Goal: Task Accomplishment & Management: Use online tool/utility

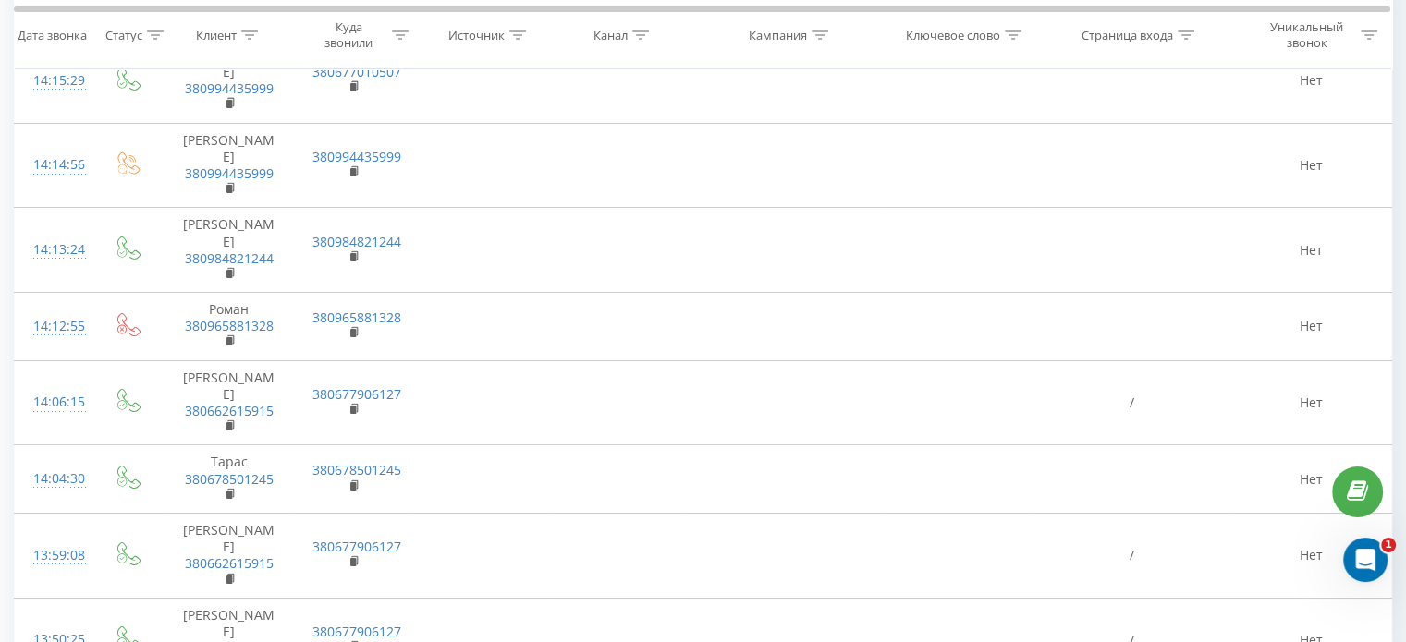
scroll to position [6903, 0]
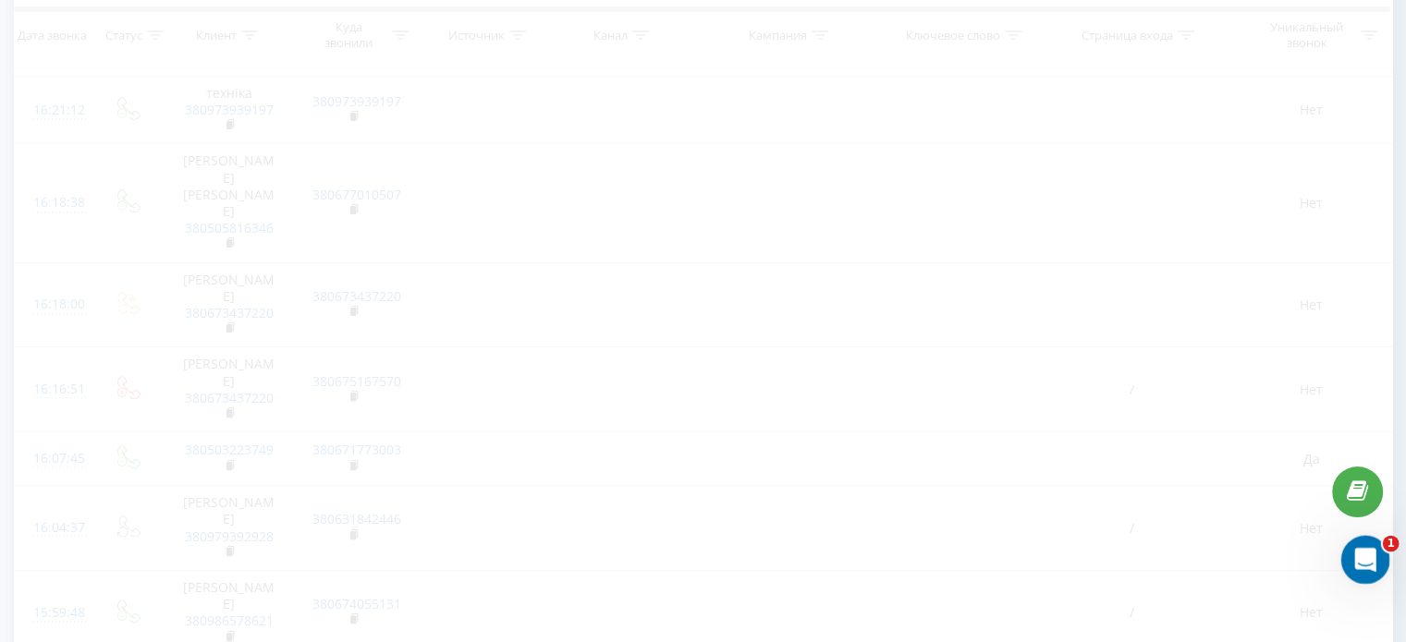
click at [1353, 557] on icon "Відкрити програму для спілкування Intercom" at bounding box center [1363, 558] width 31 height 31
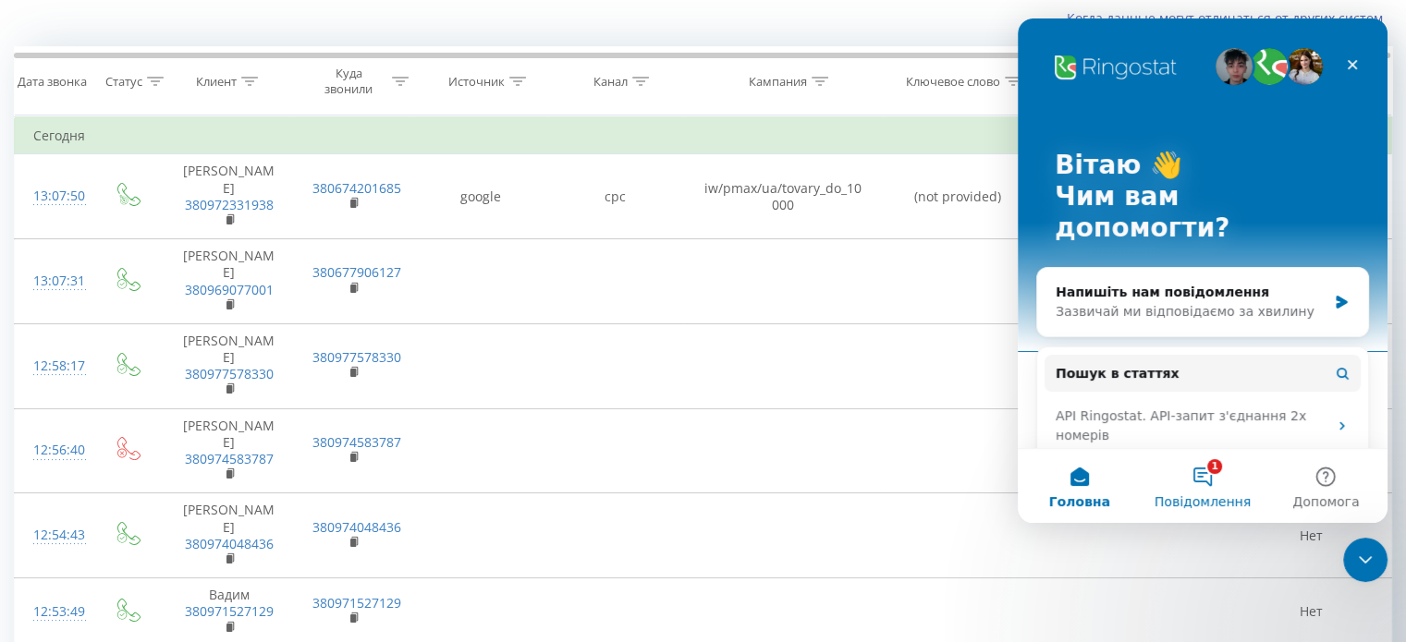
click at [1184, 492] on button "1 Повідомлення" at bounding box center [1202, 486] width 123 height 74
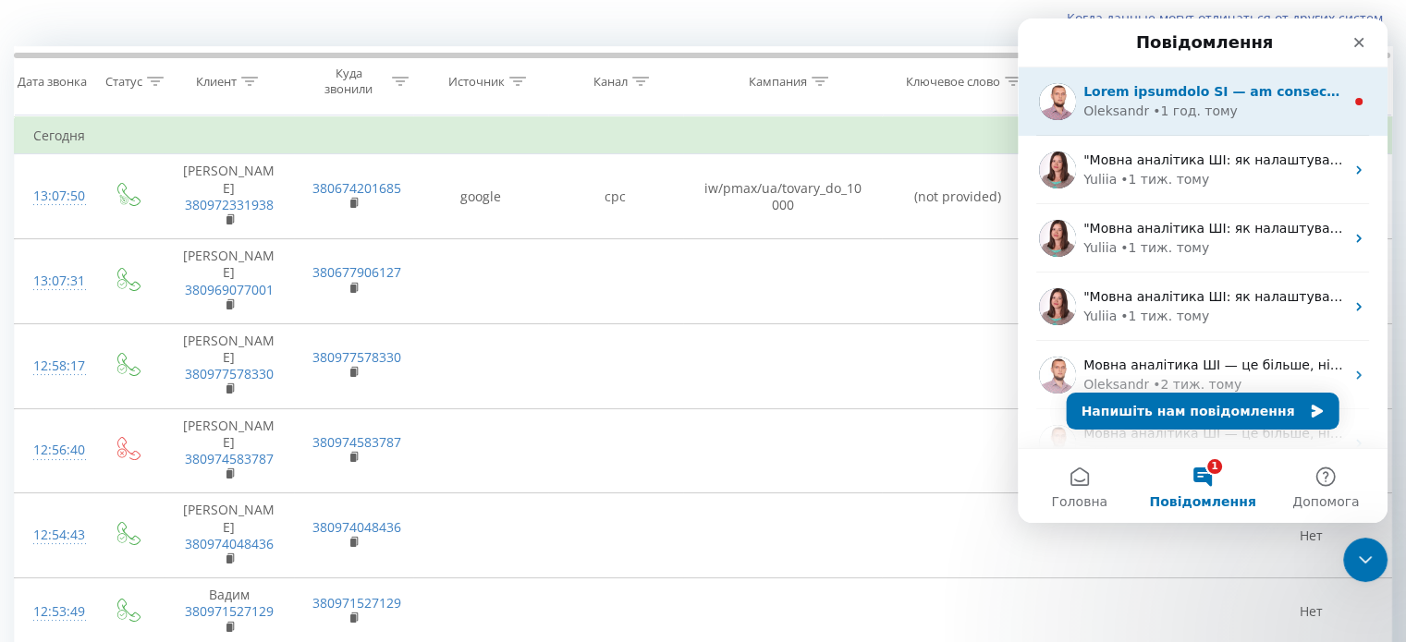
click at [1230, 124] on div "Oleksandr • 1 год. тому" at bounding box center [1203, 101] width 370 height 68
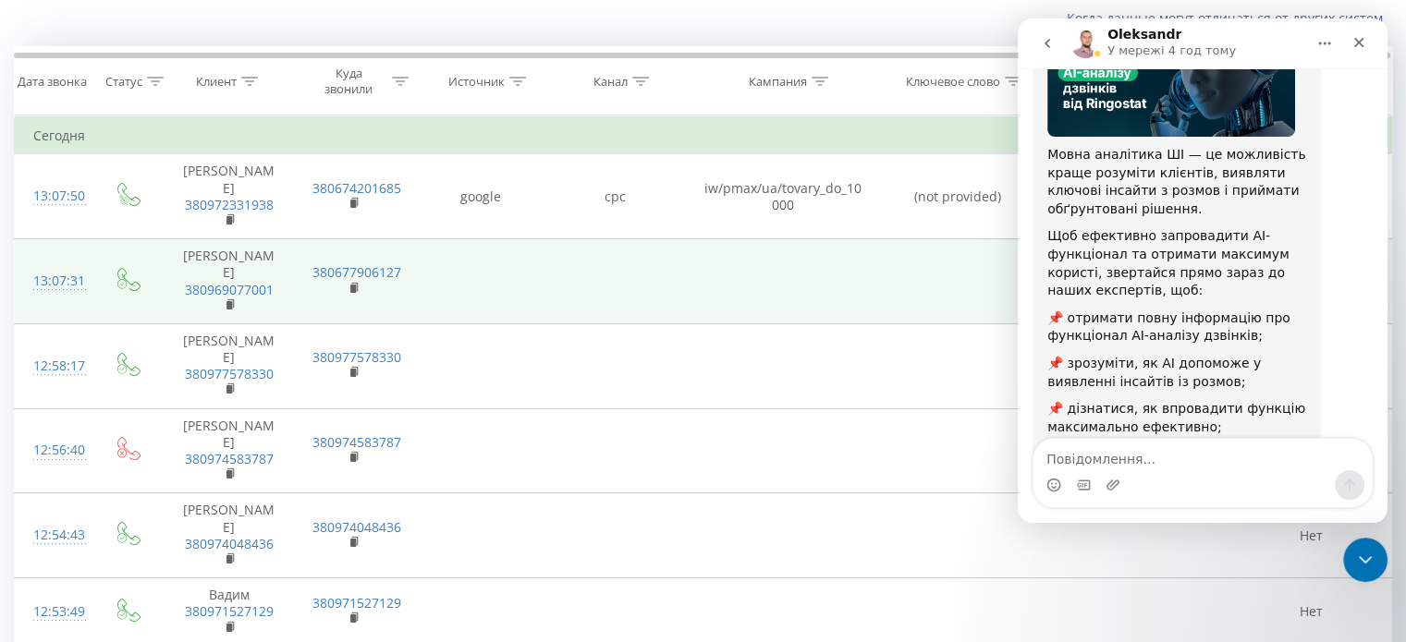
scroll to position [326, 0]
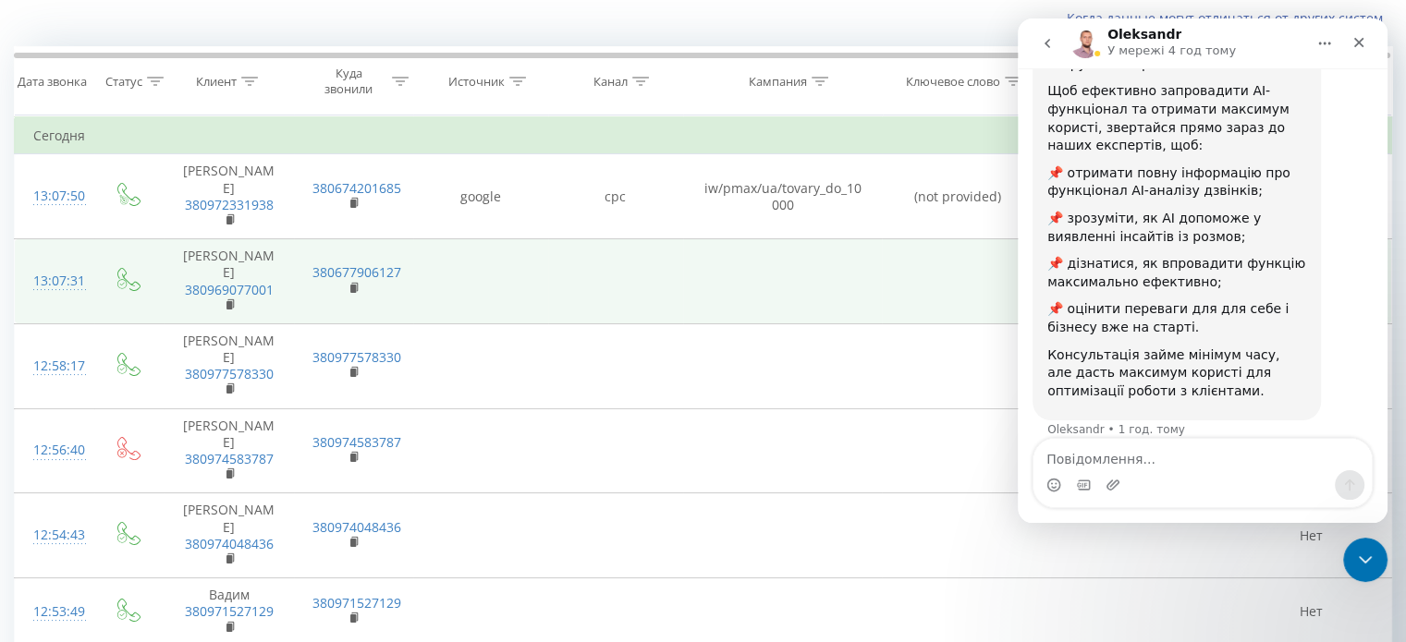
click at [870, 271] on td at bounding box center [783, 281] width 200 height 85
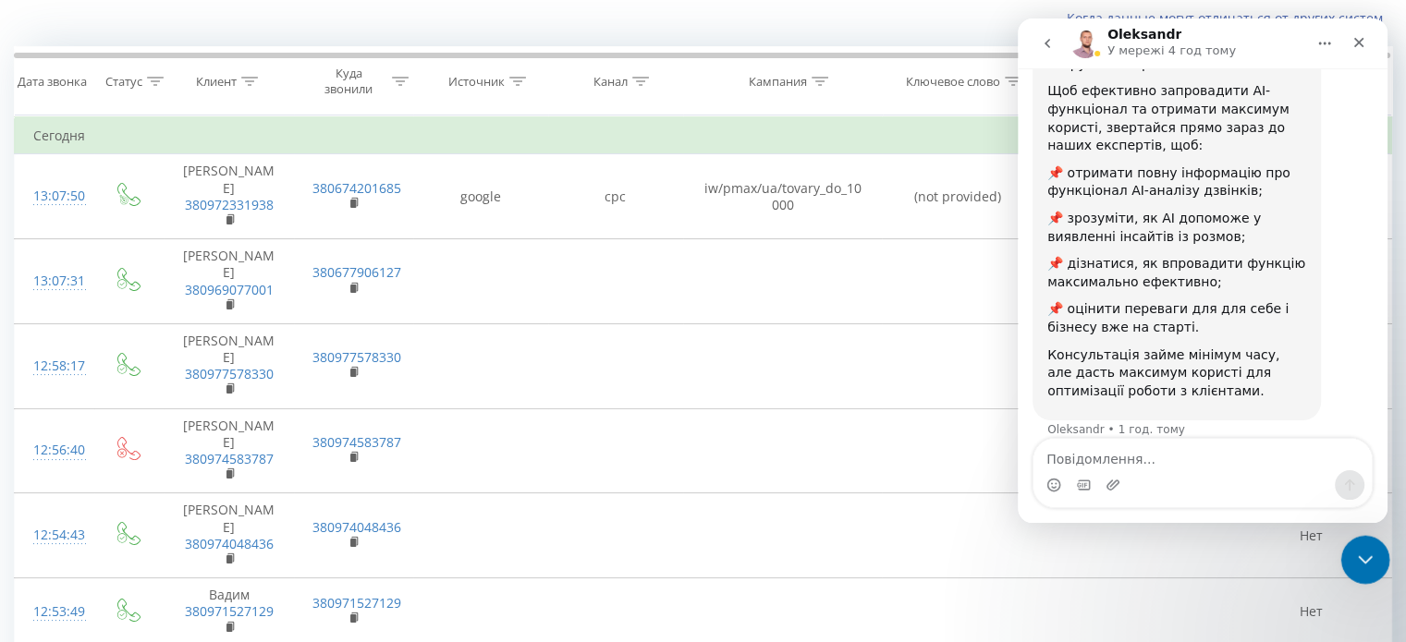
click at [1358, 566] on icon "Закрити програму для спілкування Intercom" at bounding box center [1362, 557] width 22 height 22
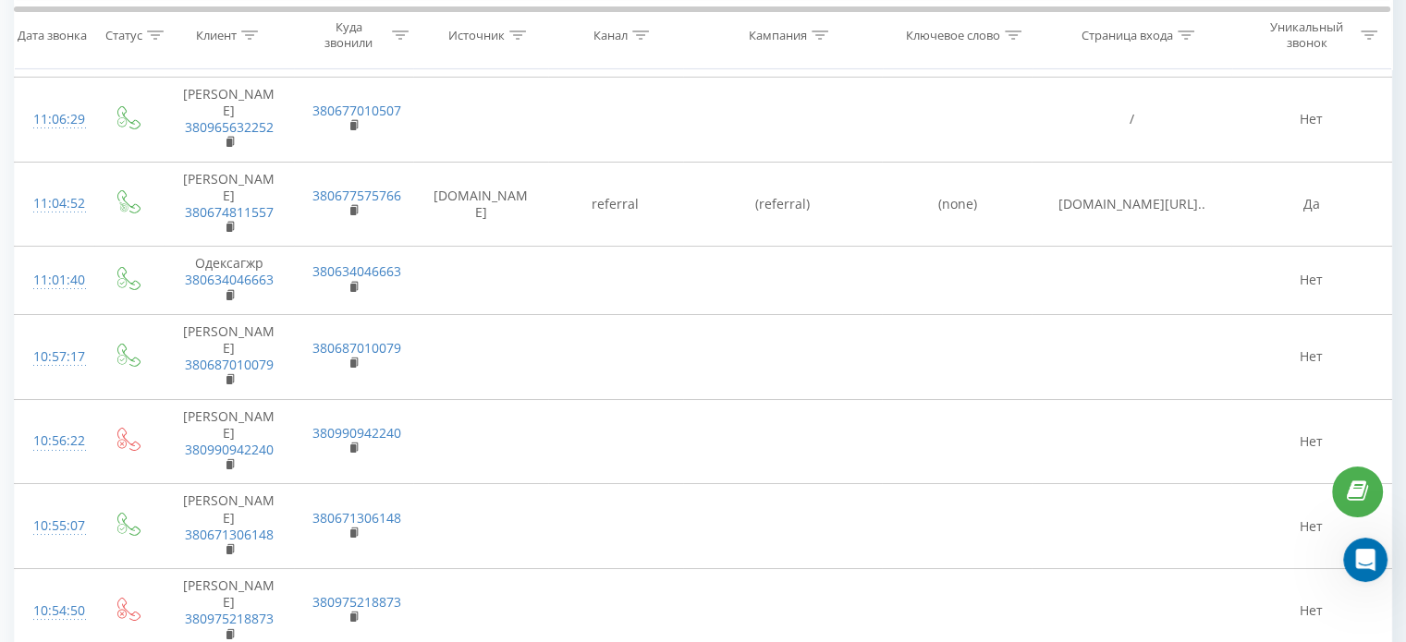
scroll to position [6849, 0]
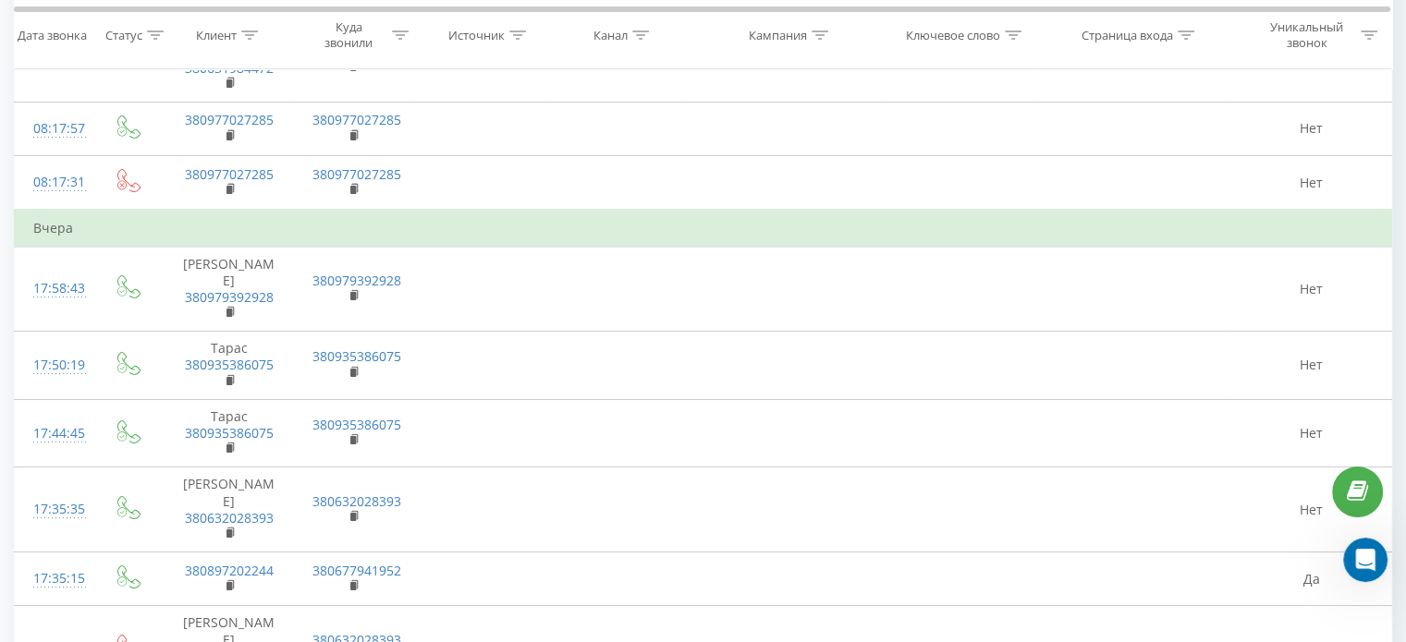
scroll to position [6859, 0]
